Goal: Information Seeking & Learning: Learn about a topic

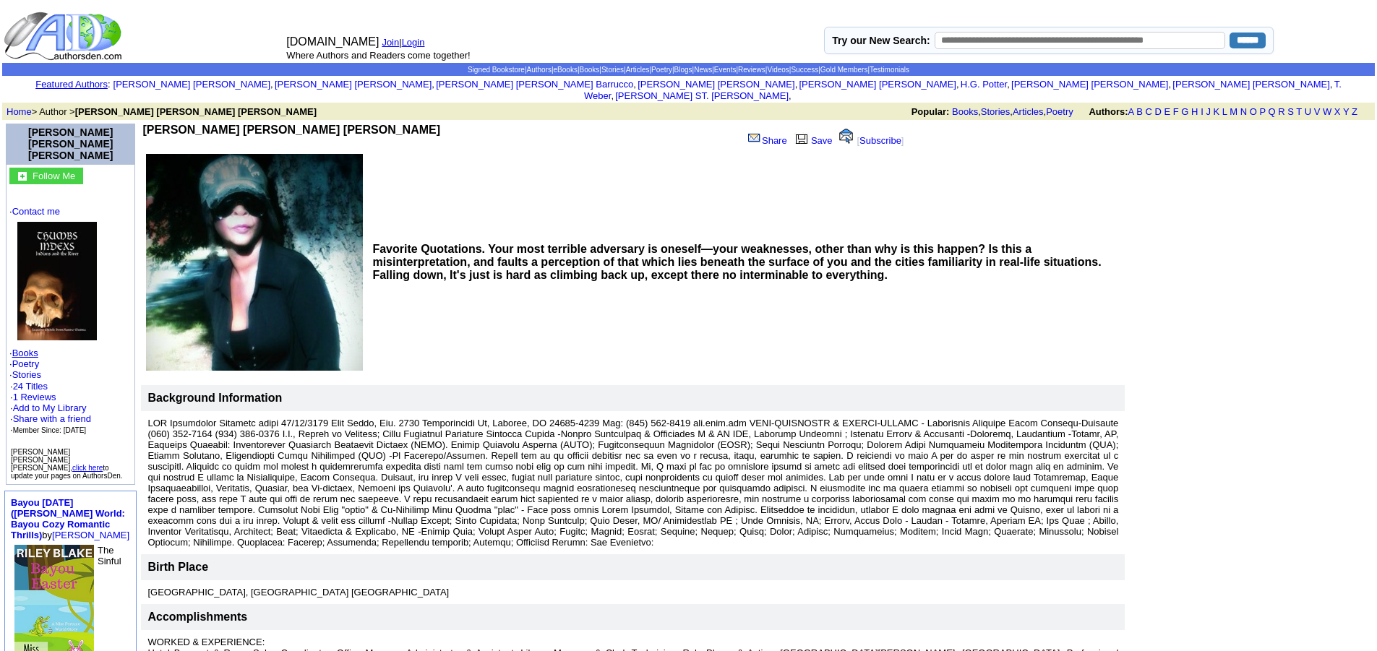
click at [33, 348] on link "Books" at bounding box center [25, 353] width 26 height 11
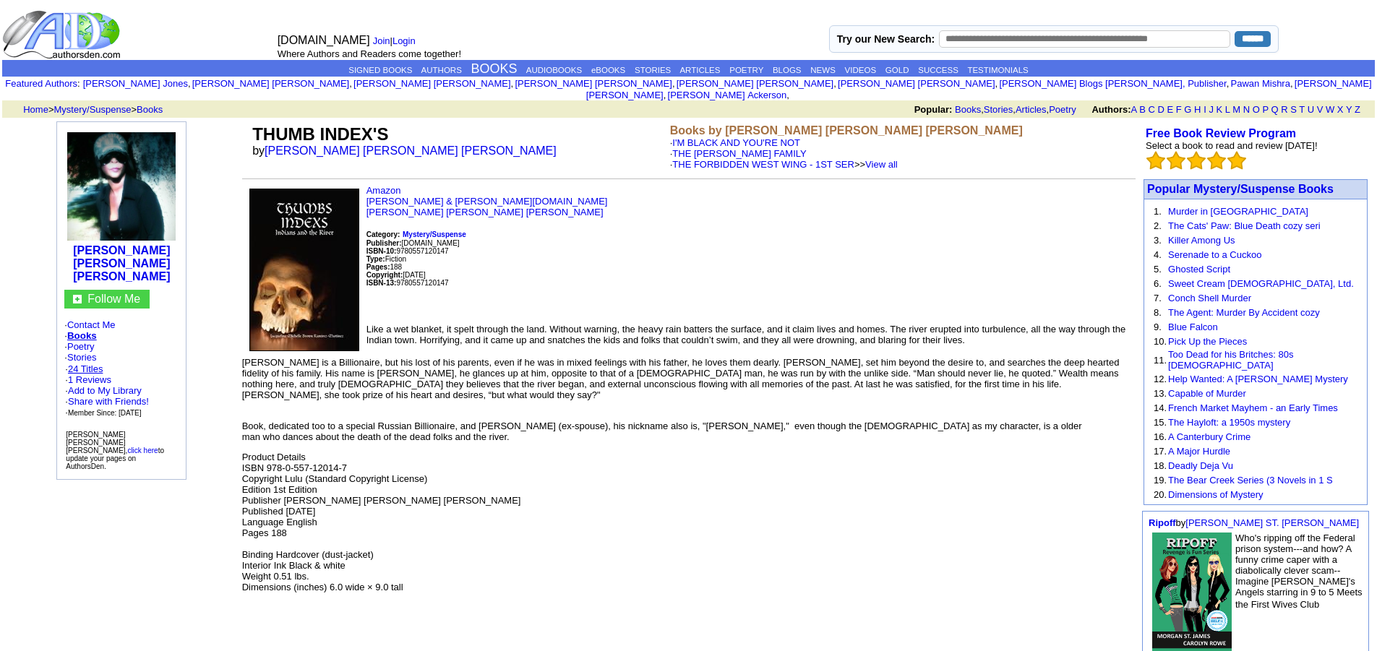
click at [90, 364] on link "24 Titles" at bounding box center [85, 369] width 35 height 11
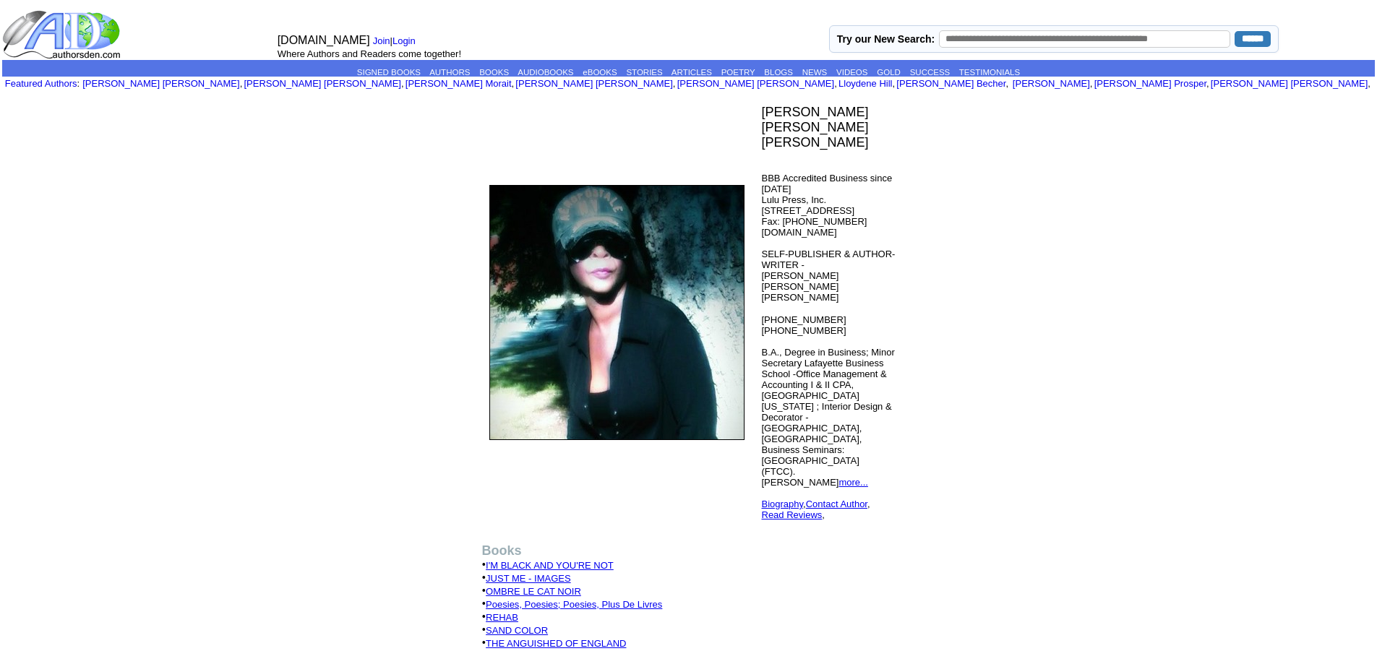
click at [541, 560] on link "I'M BLACK AND YOU'RE NOT" at bounding box center [550, 565] width 128 height 11
